Goal: Task Accomplishment & Management: Manage account settings

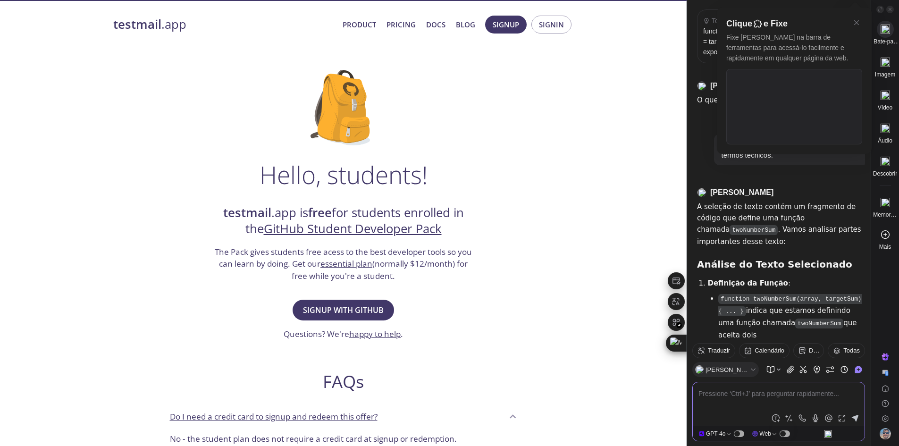
scroll to position [1330, 0]
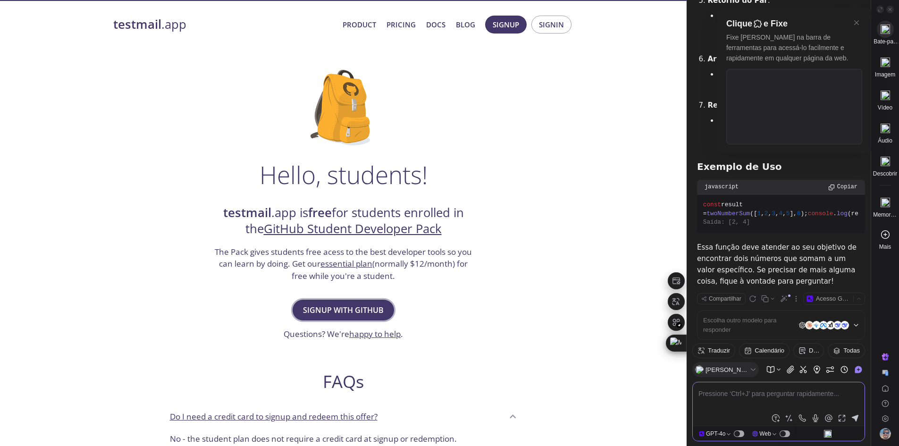
drag, startPoint x: 0, startPoint y: 0, endPoint x: 357, endPoint y: 309, distance: 472.0
click at [357, 309] on span "Signup with GitHub" at bounding box center [343, 309] width 81 height 13
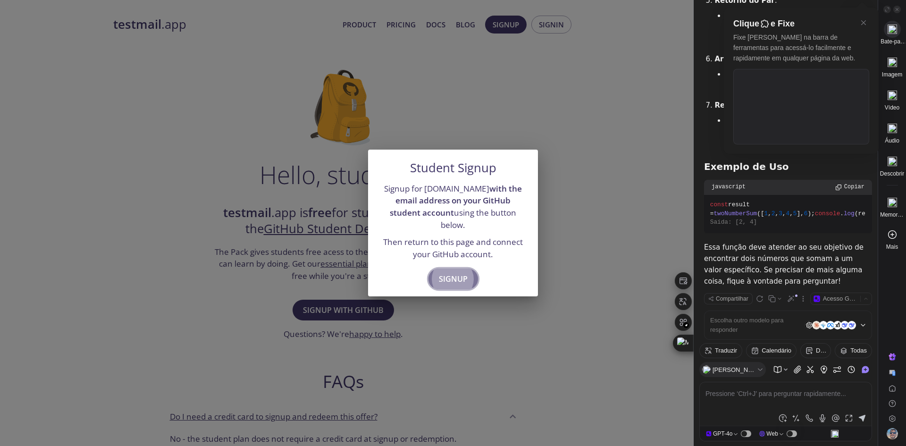
click at [455, 279] on span "Signup" at bounding box center [453, 278] width 29 height 13
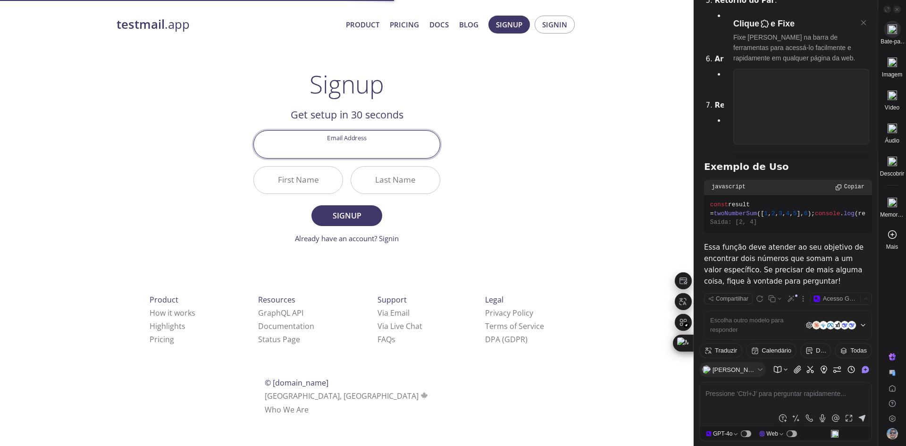
click at [377, 157] on input "Email Address" at bounding box center [347, 144] width 186 height 27
click at [235, 257] on div "testmail .app Product Pricing Docs Blog Signup Signin Signup Get setup in 30 se…" at bounding box center [346, 225] width 483 height 433
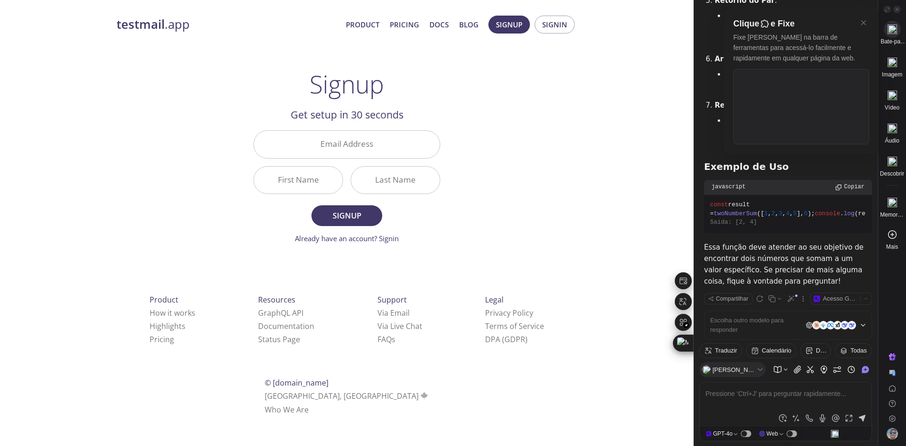
drag, startPoint x: 357, startPoint y: 150, endPoint x: 354, endPoint y: 157, distance: 8.1
click at [357, 150] on input "Email Address" at bounding box center [347, 144] width 186 height 27
type input "[EMAIL_ADDRESS][DOMAIN_NAME]"
click at [286, 178] on input "First Name" at bounding box center [298, 180] width 89 height 27
type input "RENNAN"
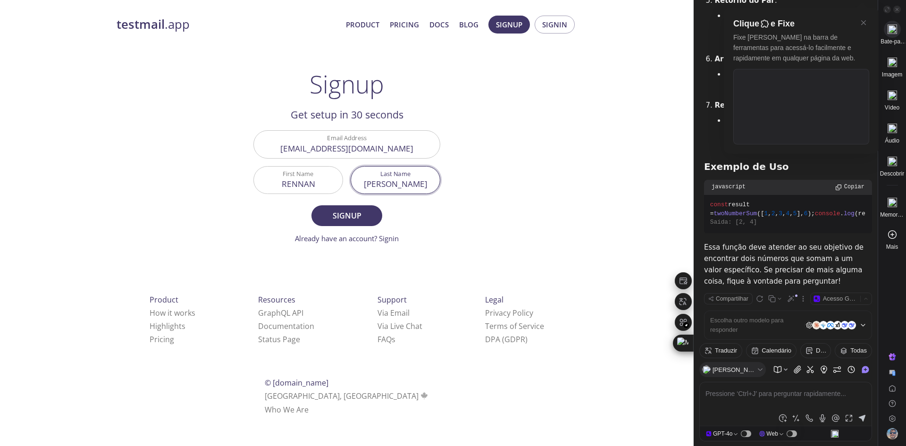
type input "[PERSON_NAME]"
click at [311, 205] on button "Signup" at bounding box center [346, 215] width 71 height 21
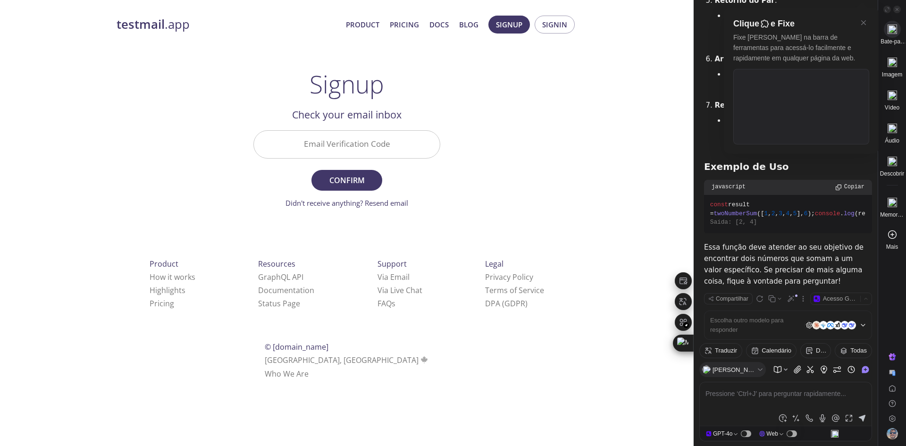
click at [319, 141] on input "Email Verification Code" at bounding box center [347, 144] width 186 height 27
paste input "JZQRQGS"
type input "JZQRQGS"
click at [346, 168] on form "Email Verification Code JZQRQGS Confirm Didn't receive anything? Resend email" at bounding box center [346, 169] width 187 height 78
click at [344, 184] on span "Confirm" at bounding box center [347, 180] width 50 height 13
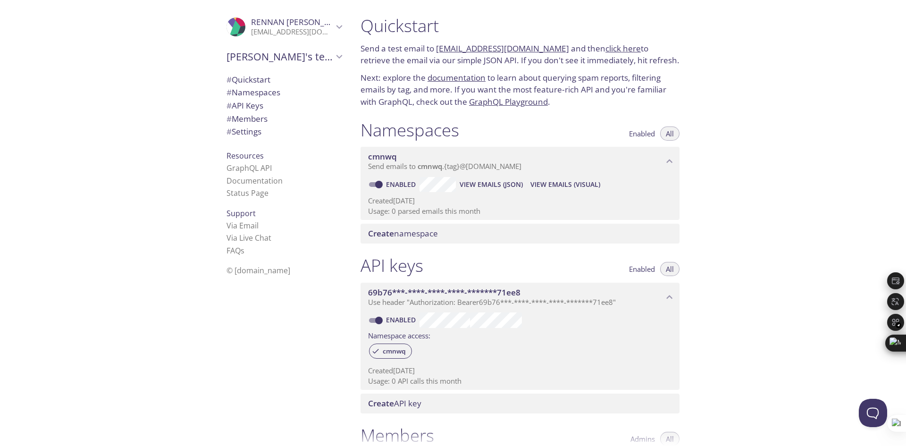
click at [736, 90] on div "Quickstart Send a test email to cmnwq.test@inbox.testmail.app and then click he…" at bounding box center [629, 223] width 553 height 446
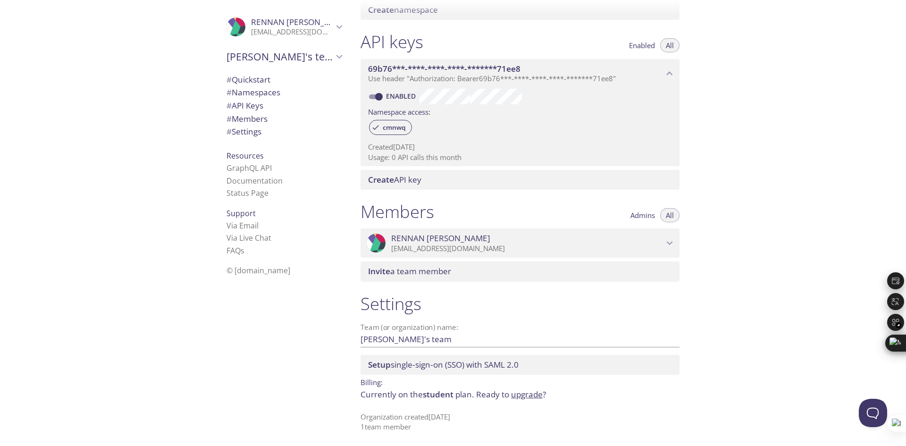
scroll to position [225, 0]
click at [267, 81] on span "# Quickstart" at bounding box center [283, 80] width 115 height 12
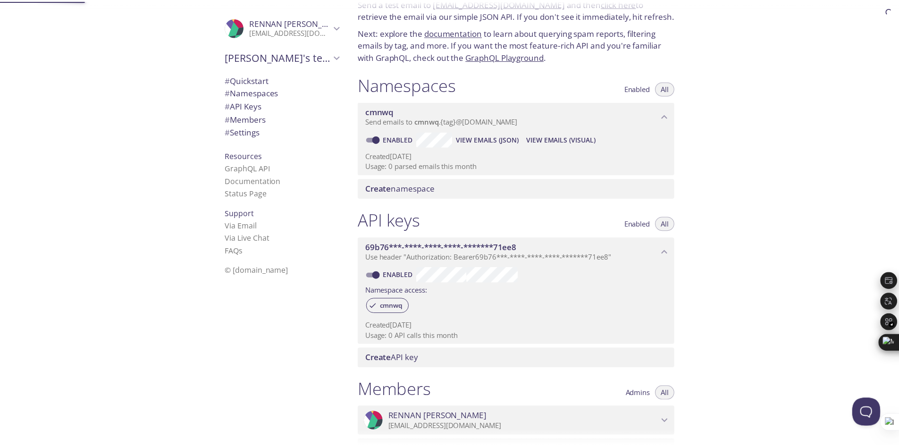
scroll to position [15, 0]
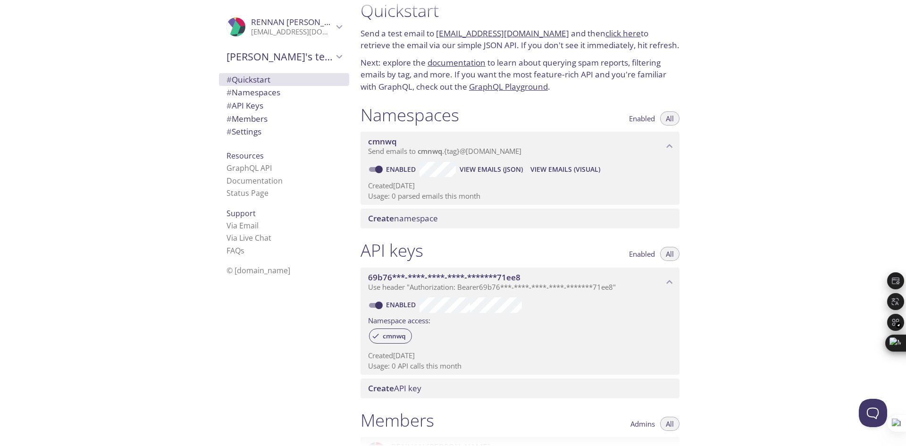
click at [441, 222] on span "Create namespace" at bounding box center [522, 218] width 308 height 10
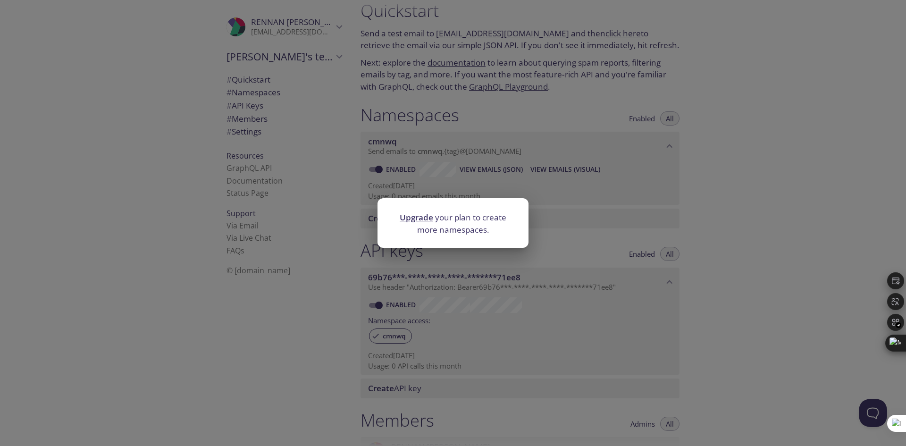
click at [422, 220] on link "Upgrade" at bounding box center [416, 217] width 33 height 11
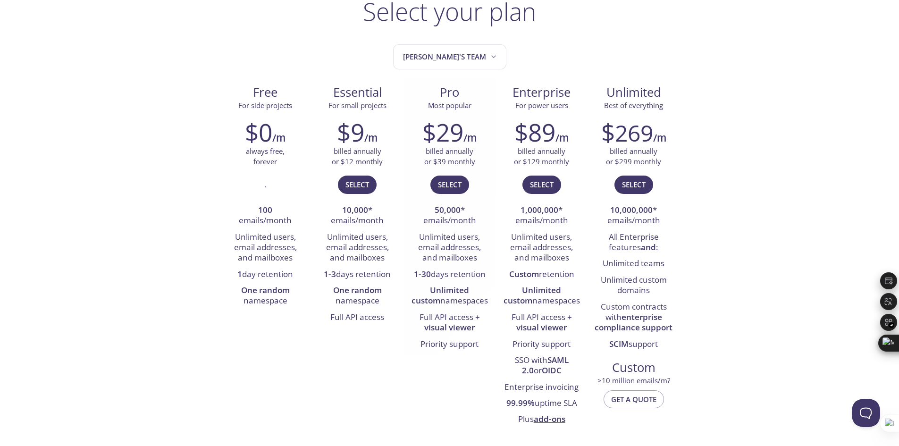
scroll to position [94, 0]
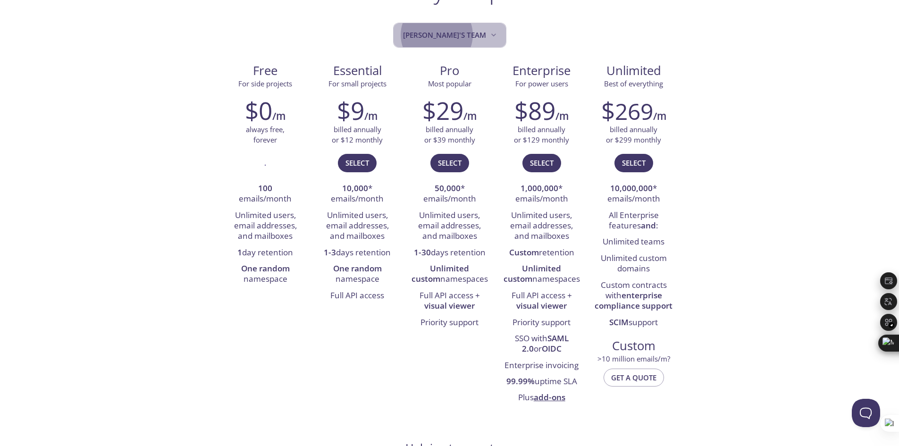
click at [488, 43] on button "RENNAN's team" at bounding box center [449, 35] width 113 height 25
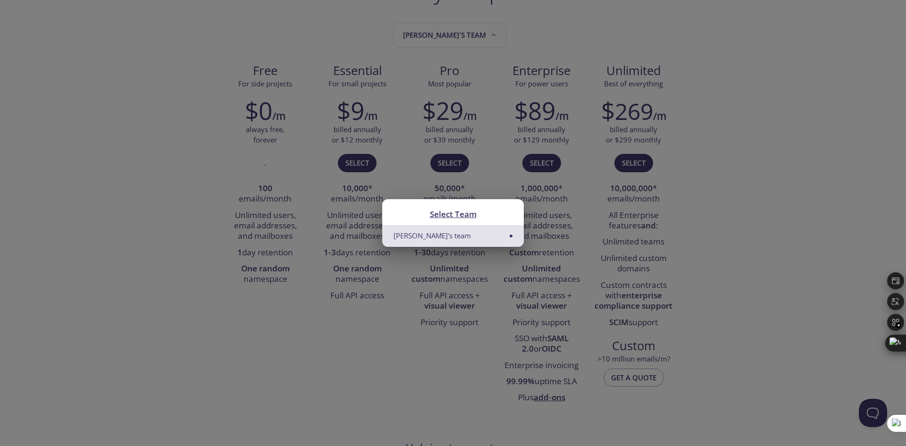
click at [466, 237] on li "RENNAN's team" at bounding box center [453, 235] width 142 height 21
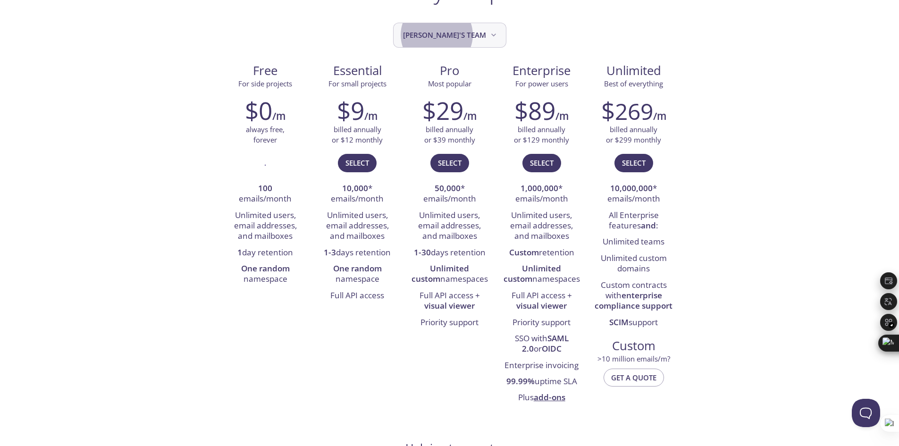
click at [466, 36] on span "RENNAN's team" at bounding box center [450, 35] width 95 height 13
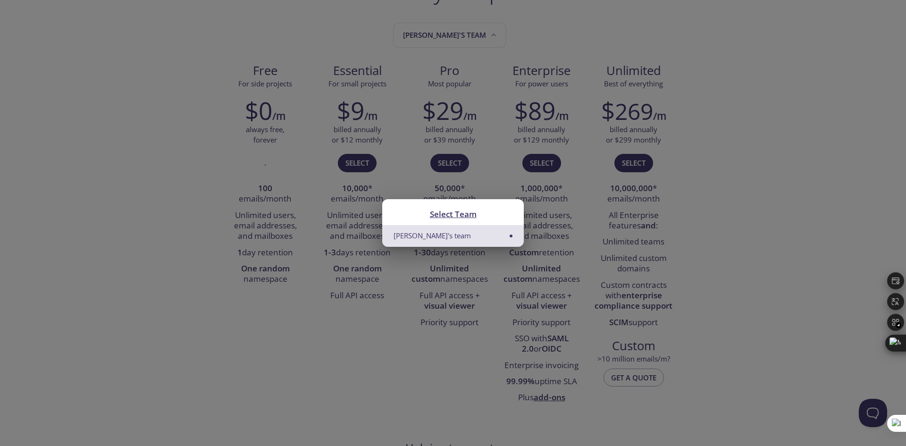
click at [514, 234] on li "RENNAN's team" at bounding box center [453, 235] width 142 height 21
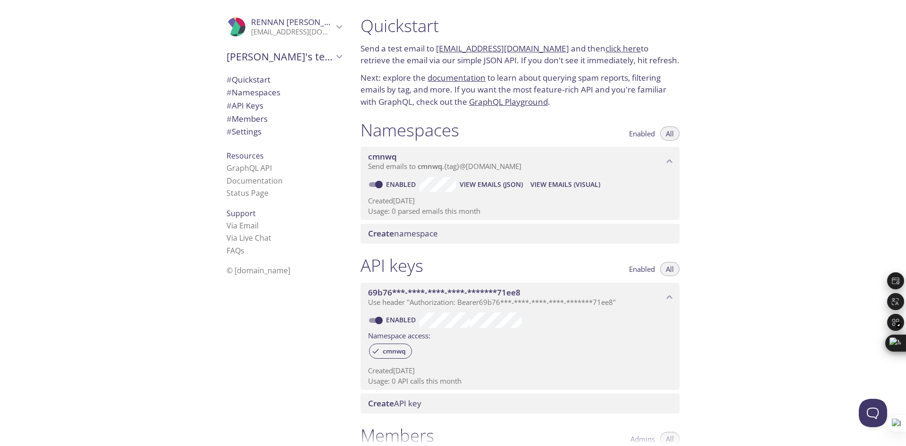
click at [646, 134] on span "Enabled" at bounding box center [642, 134] width 26 height 0
click at [588, 180] on span "View Emails (Visual)" at bounding box center [565, 184] width 70 height 11
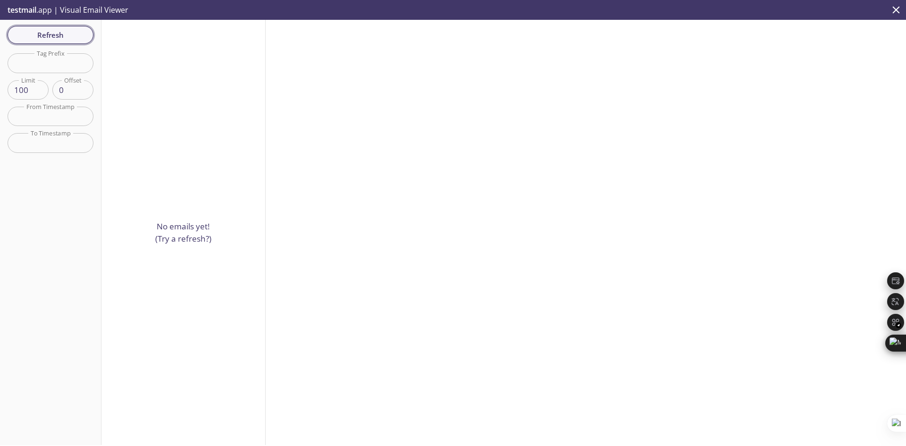
click at [78, 29] on span "Refresh" at bounding box center [50, 35] width 71 height 12
click at [52, 59] on input "text" at bounding box center [51, 62] width 86 height 19
click at [186, 225] on p "No emails yet! (Try a refresh?)" at bounding box center [183, 232] width 56 height 24
drag, startPoint x: 313, startPoint y: 182, endPoint x: 306, endPoint y: 179, distance: 7.2
click at [312, 181] on div at bounding box center [586, 232] width 640 height 425
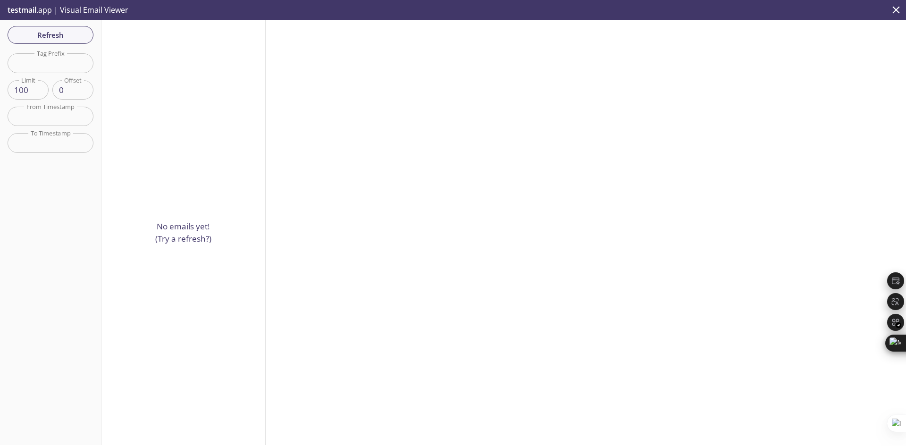
click at [898, 8] on icon "close" at bounding box center [896, 9] width 7 height 7
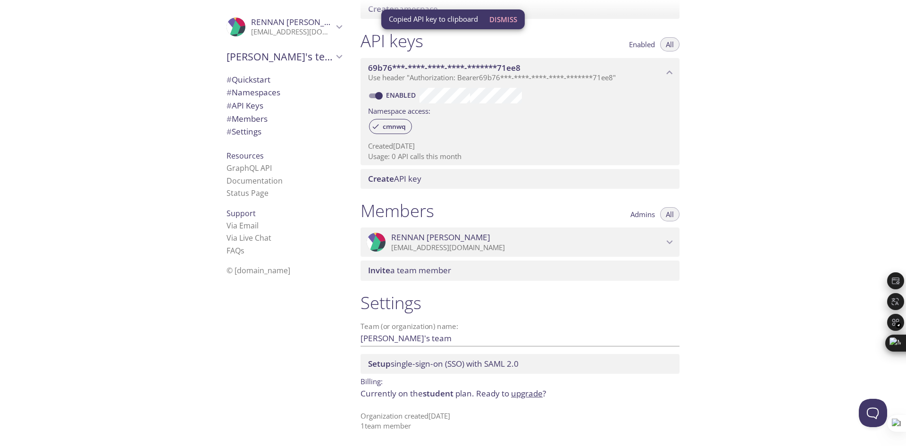
scroll to position [225, 0]
click at [506, 363] on span "Setup single-sign-on (SSO) with SAML 2.0" at bounding box center [443, 363] width 151 height 11
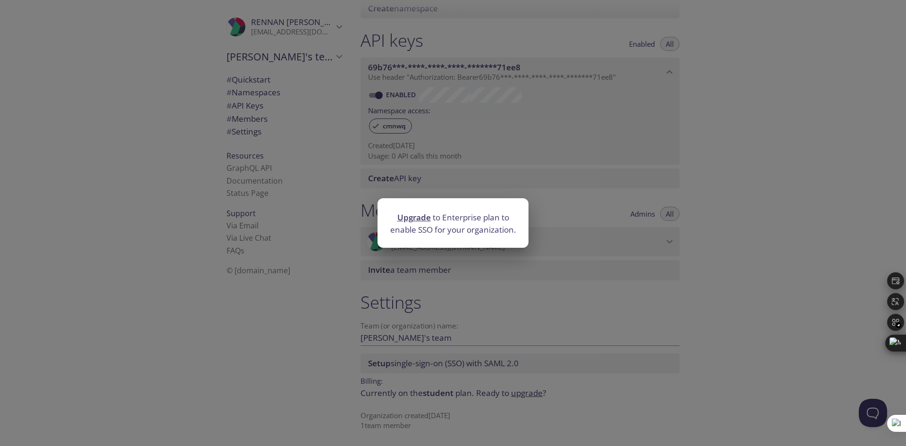
click at [284, 352] on div "Upgrade to Enterprise plan to enable SSO for your organization." at bounding box center [453, 223] width 906 height 446
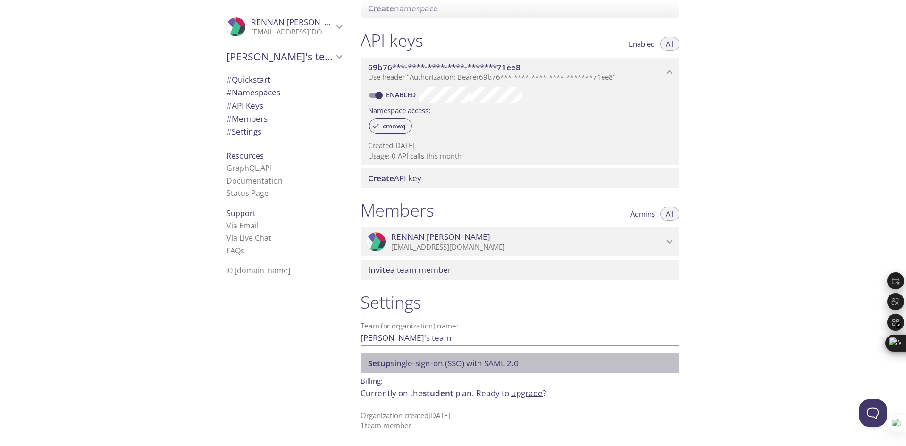
click at [285, 58] on span "RENNAN's team" at bounding box center [279, 56] width 107 height 13
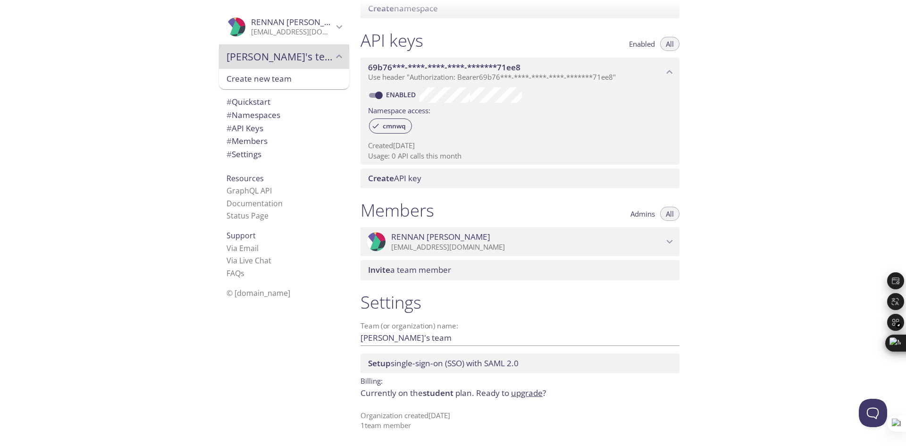
click at [272, 63] on div "RENNAN's team" at bounding box center [284, 56] width 130 height 25
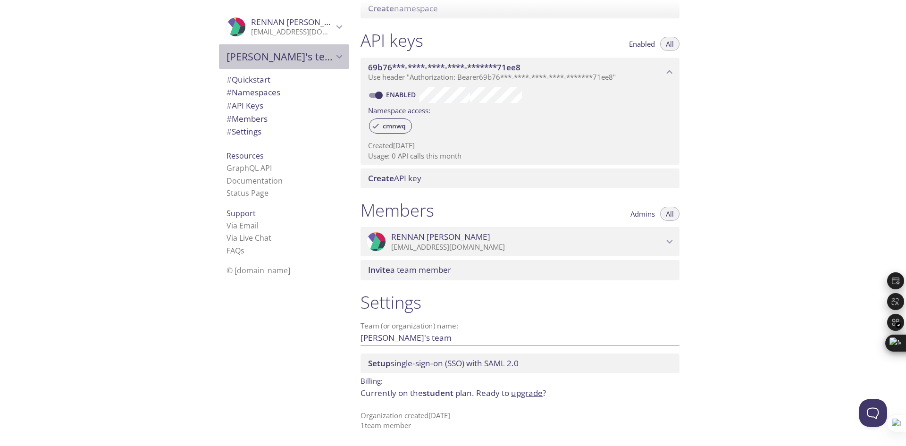
click at [255, 103] on span "# API Keys" at bounding box center [244, 105] width 37 height 11
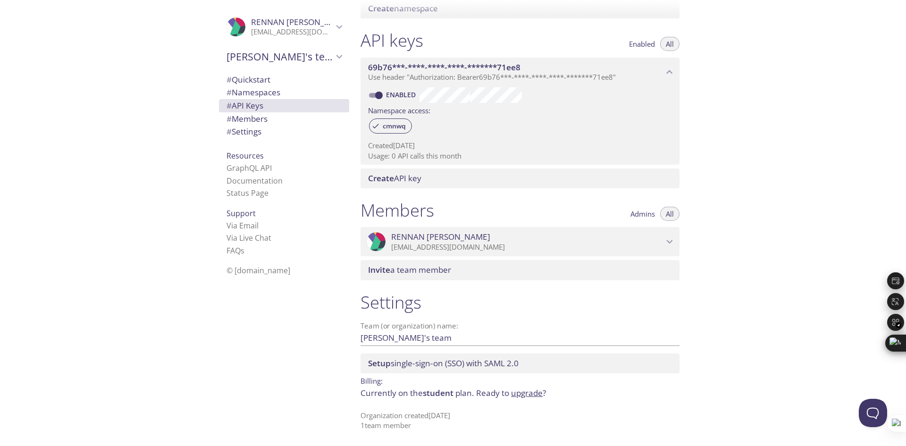
click at [268, 29] on p "[EMAIL_ADDRESS][DOMAIN_NAME]" at bounding box center [292, 31] width 82 height 9
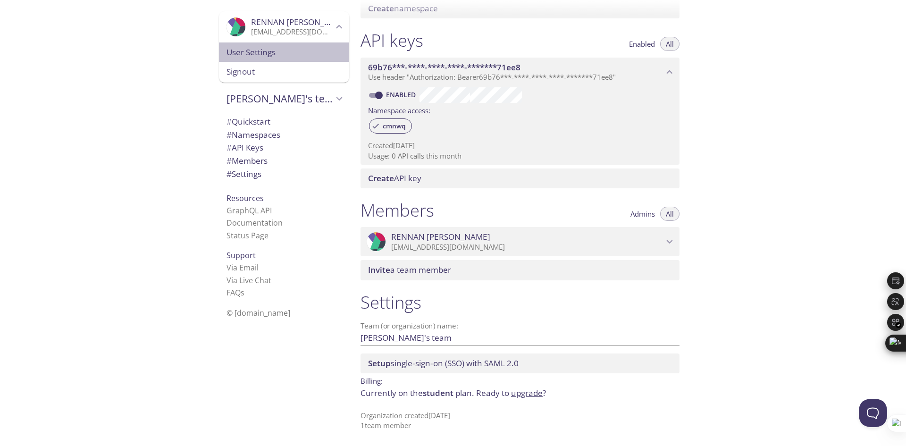
click at [258, 54] on span "User Settings" at bounding box center [283, 52] width 115 height 12
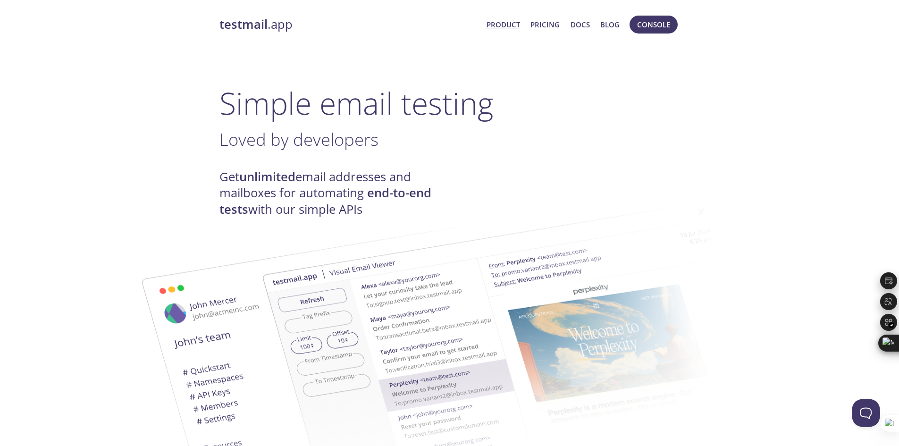
click at [511, 29] on link "Product" at bounding box center [502, 24] width 33 height 12
click at [653, 32] on button "Console" at bounding box center [653, 25] width 48 height 18
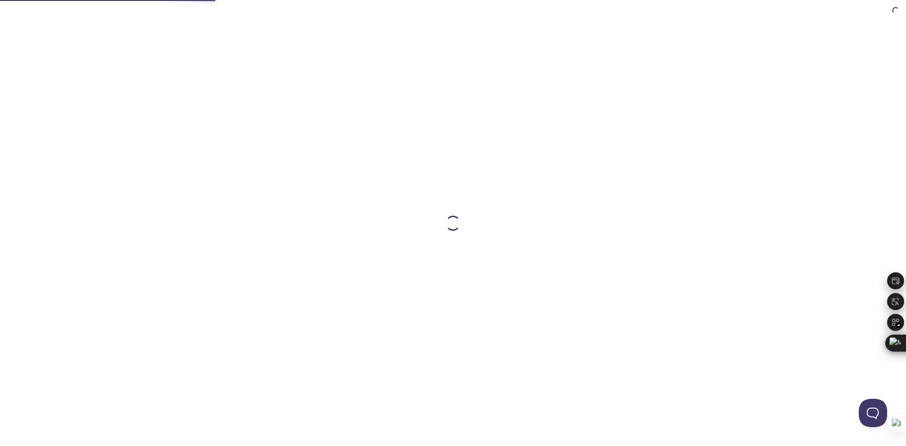
drag, startPoint x: 653, startPoint y: 32, endPoint x: 385, endPoint y: 140, distance: 289.4
click at [385, 140] on div at bounding box center [452, 223] width 483 height 446
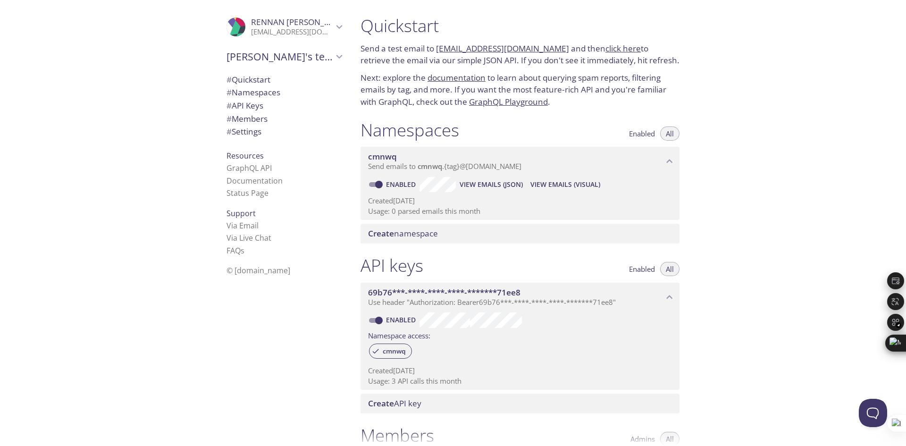
click at [618, 51] on link "click here" at bounding box center [622, 48] width 35 height 11
click at [491, 51] on link "cmnwq.test@inbox.testmail.app" at bounding box center [502, 48] width 133 height 11
drag, startPoint x: 519, startPoint y: 49, endPoint x: 484, endPoint y: 21, distance: 44.7
click at [486, 4] on div at bounding box center [453, 7] width 906 height 15
drag, startPoint x: 271, startPoint y: 307, endPoint x: 262, endPoint y: 322, distance: 17.7
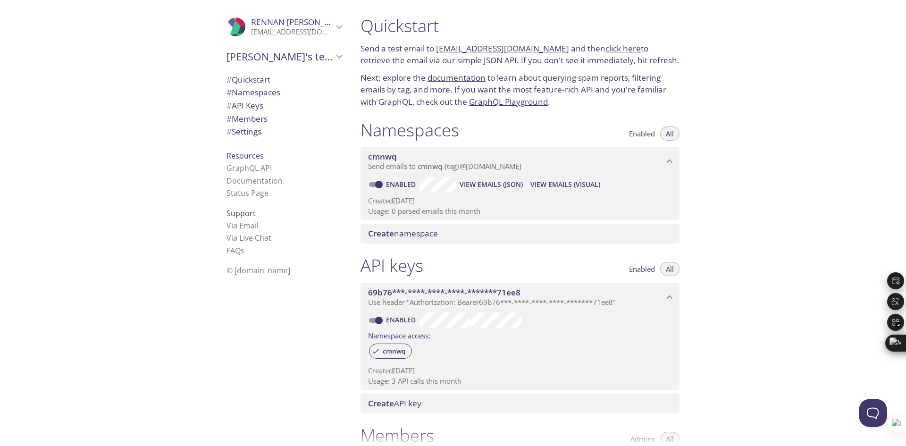
click at [270, 308] on div ".cls-1 { fill: #6d5ca8; } .cls-2 { fill: #3fc191; } .cls-3 { fill: #3b4752; } .…" at bounding box center [282, 223] width 142 height 446
